Goal: Transaction & Acquisition: Purchase product/service

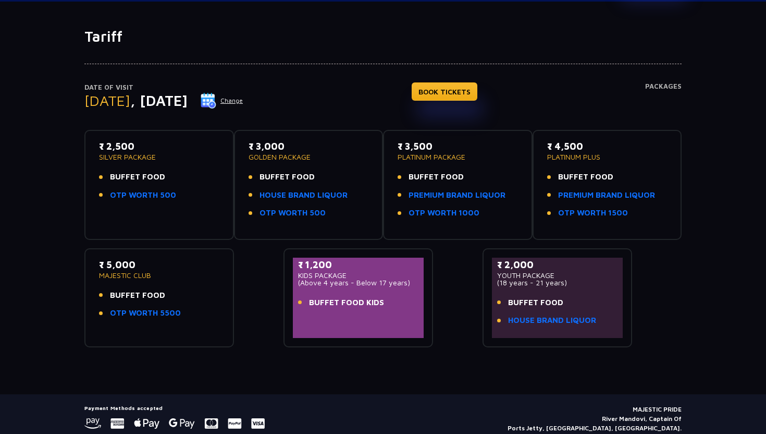
scroll to position [81, 0]
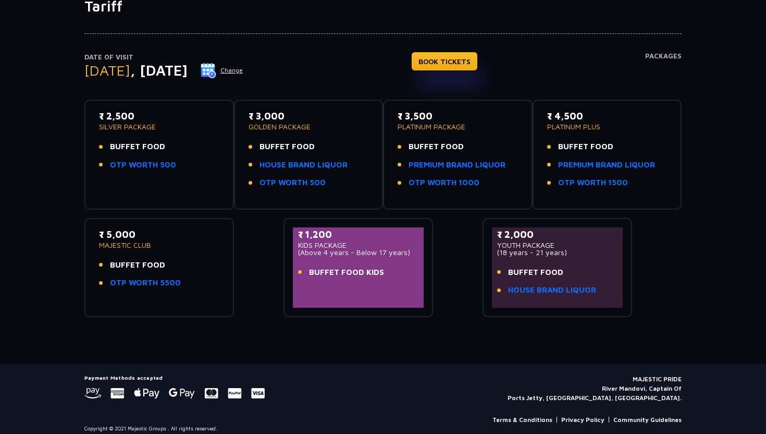
click at [243, 72] on button "Change" at bounding box center [221, 70] width 43 height 17
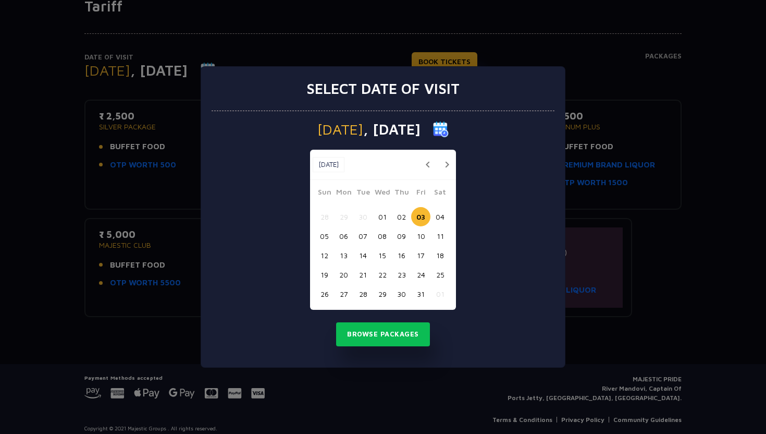
click at [405, 221] on button "02" at bounding box center [401, 216] width 19 height 19
drag, startPoint x: 416, startPoint y: 339, endPoint x: 283, endPoint y: 350, distance: 133.9
click at [283, 350] on div "Thursday , 02 Oct 2025 Oct, 2025 Oct, 2025 Sun Mon Tue Wed Thu Fri Sat 28 29 30…" at bounding box center [383, 239] width 343 height 256
click at [384, 338] on button "Browse Packages" at bounding box center [383, 334] width 94 height 24
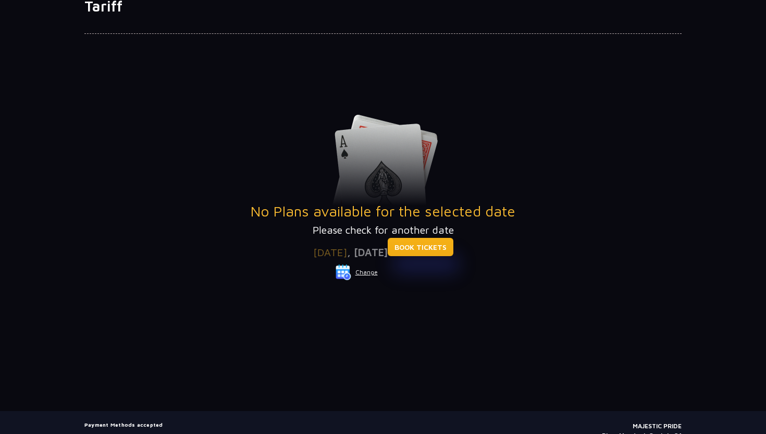
click at [440, 243] on link "BOOK TICKETS" at bounding box center [421, 247] width 66 height 18
click at [368, 273] on button "Change" at bounding box center [356, 272] width 43 height 17
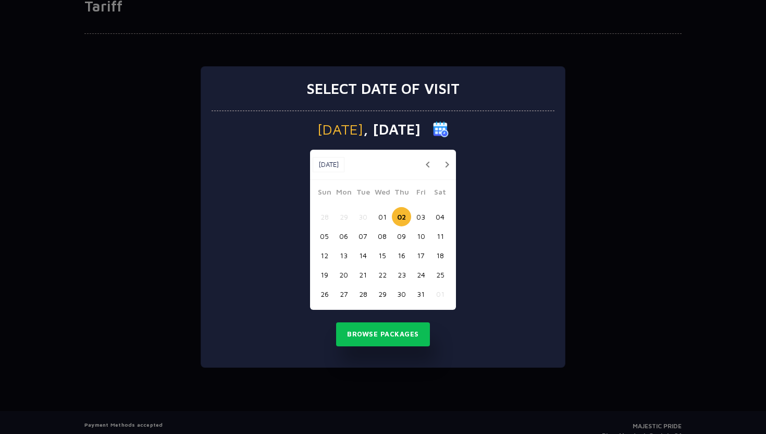
click at [443, 215] on button "04" at bounding box center [440, 216] width 19 height 19
click at [394, 339] on button "Browse Packages" at bounding box center [383, 334] width 94 height 24
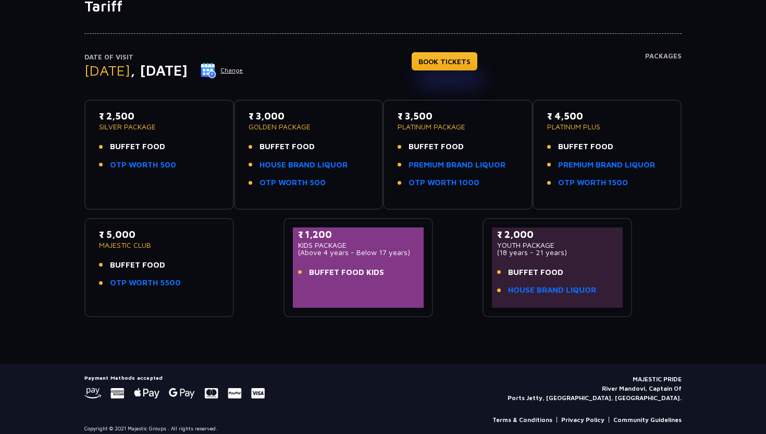
click at [243, 70] on button "Change" at bounding box center [221, 70] width 43 height 17
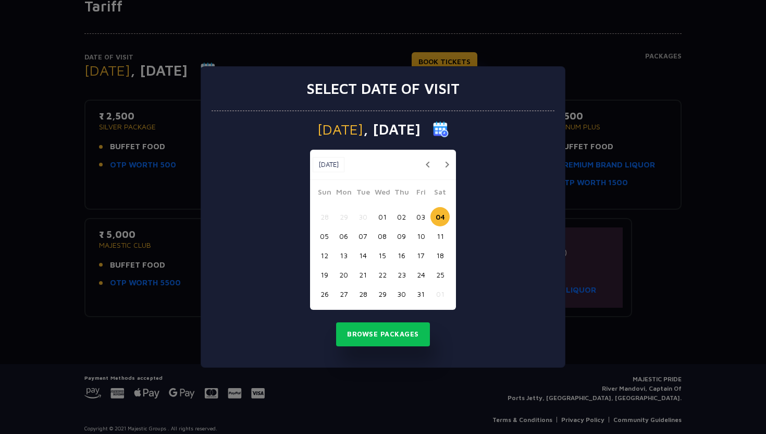
click at [322, 235] on button "05" at bounding box center [324, 235] width 19 height 19
click at [382, 326] on button "Browse Packages" at bounding box center [383, 334] width 94 height 24
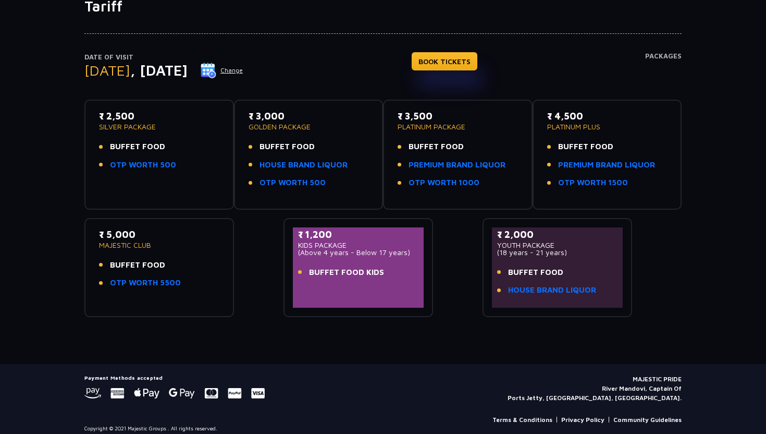
click at [243, 71] on button "Change" at bounding box center [221, 70] width 43 height 17
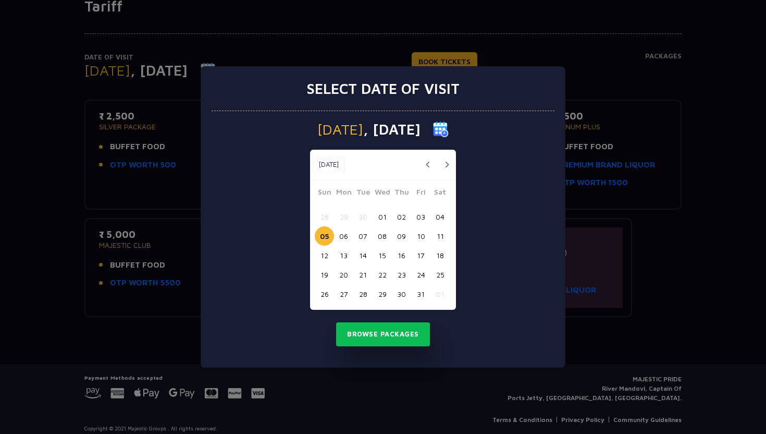
click at [443, 219] on button "04" at bounding box center [440, 216] width 19 height 19
click at [392, 341] on button "Browse Packages" at bounding box center [383, 334] width 94 height 24
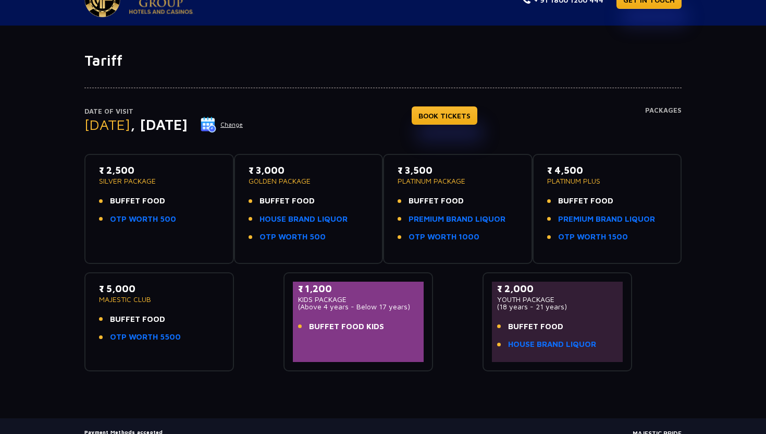
scroll to position [0, 0]
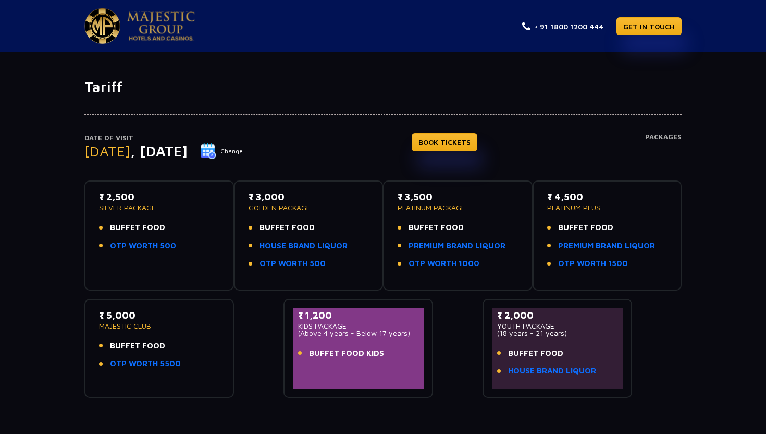
click at [448, 153] on h4 "BOOK TICKETS" at bounding box center [445, 157] width 66 height 48
click at [460, 142] on link "BOOK TICKETS" at bounding box center [445, 142] width 66 height 18
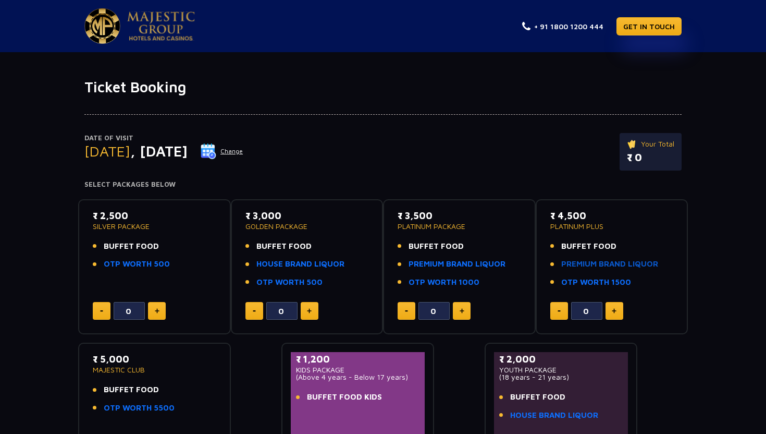
click at [585, 266] on link "PREMIUM BRAND LIQUOR" at bounding box center [610, 264] width 97 height 12
drag, startPoint x: 99, startPoint y: 218, endPoint x: 145, endPoint y: 215, distance: 46.5
click at [145, 215] on p "₹ 2,500" at bounding box center [155, 216] width 124 height 14
drag, startPoint x: 104, startPoint y: 249, endPoint x: 135, endPoint y: 249, distance: 31.3
click at [135, 249] on span "BUFFET FOOD" at bounding box center [131, 246] width 55 height 12
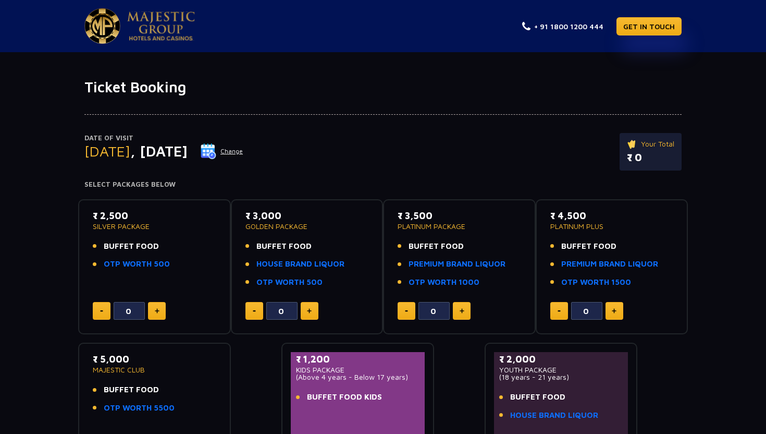
drag, startPoint x: 175, startPoint y: 264, endPoint x: 100, endPoint y: 263, distance: 75.1
click at [100, 263] on li "OTP WORTH 500" at bounding box center [155, 264] width 124 height 12
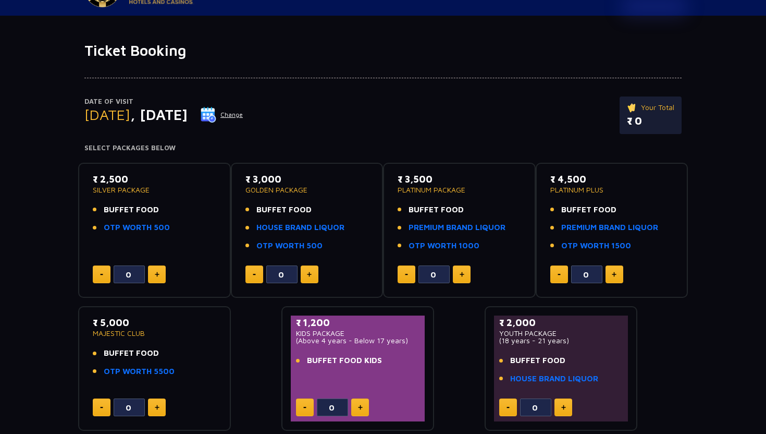
scroll to position [38, 0]
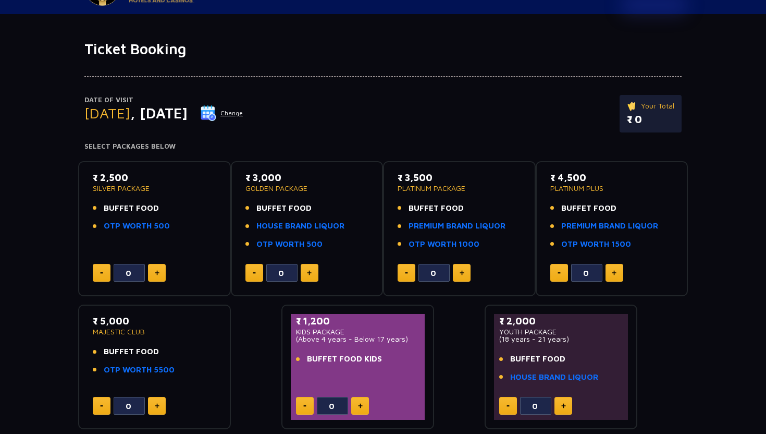
click at [311, 274] on img at bounding box center [309, 272] width 5 height 5
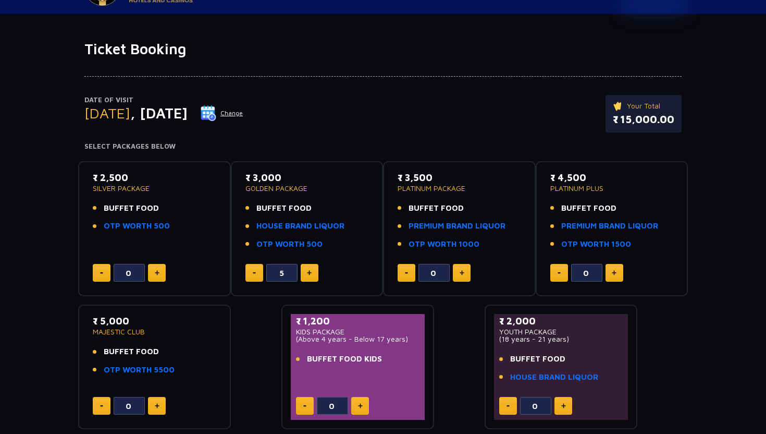
click at [311, 274] on img at bounding box center [309, 272] width 5 height 5
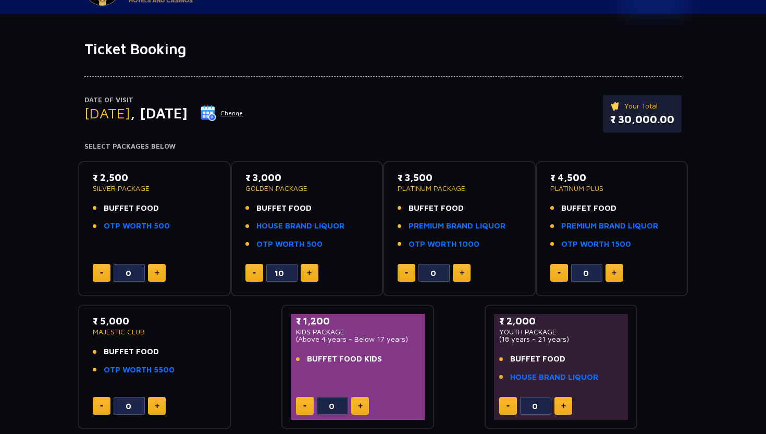
click at [311, 274] on img at bounding box center [309, 272] width 5 height 5
click at [253, 274] on button at bounding box center [255, 273] width 18 height 18
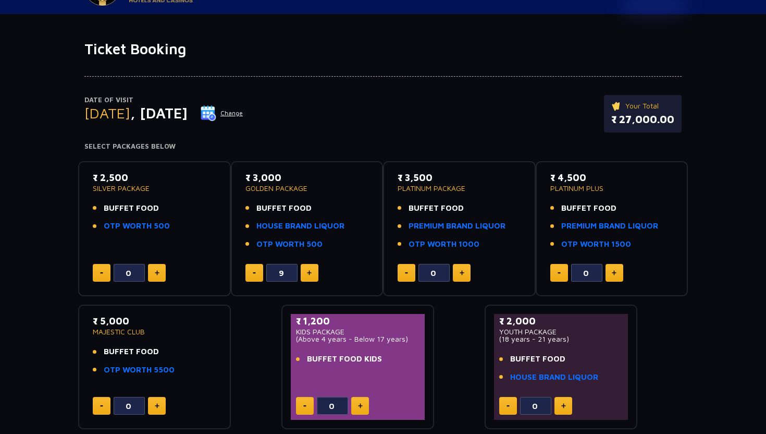
click at [253, 274] on button at bounding box center [255, 273] width 18 height 18
type input "8"
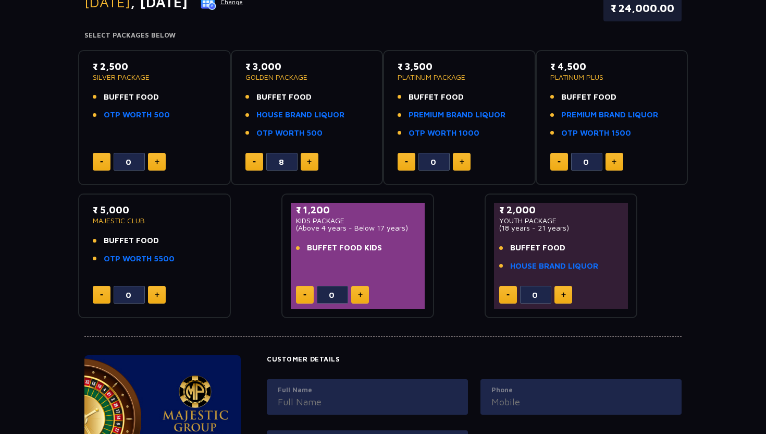
scroll to position [148, 0]
